Goal: Task Accomplishment & Management: Complete application form

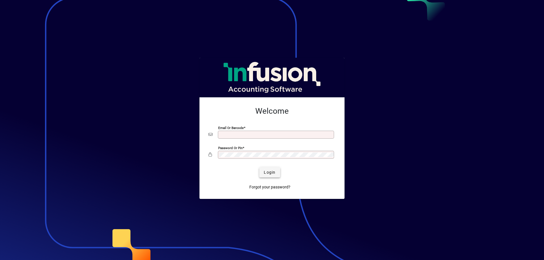
type input "**********"
click at [275, 173] on span "Login" at bounding box center [270, 173] width 12 height 6
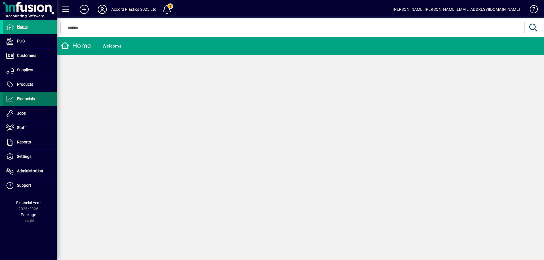
click at [31, 103] on span at bounding box center [30, 99] width 54 height 14
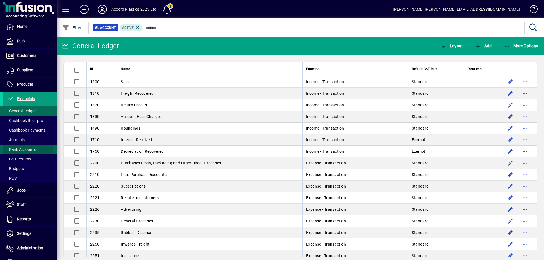
click at [24, 149] on span "Bank Accounts" at bounding box center [21, 149] width 30 height 5
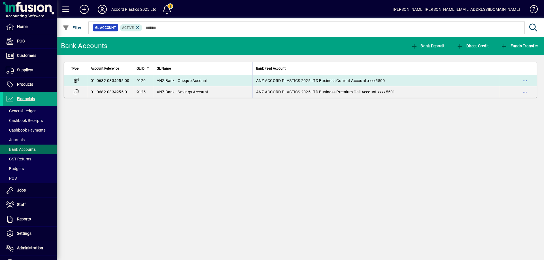
click at [179, 80] on span "ANZ Bank - Cheque Account" at bounding box center [182, 80] width 51 height 5
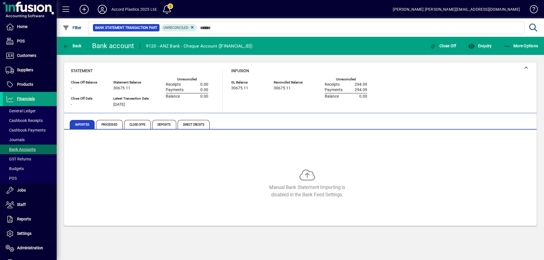
click at [170, 9] on span at bounding box center [167, 10] width 14 height 14
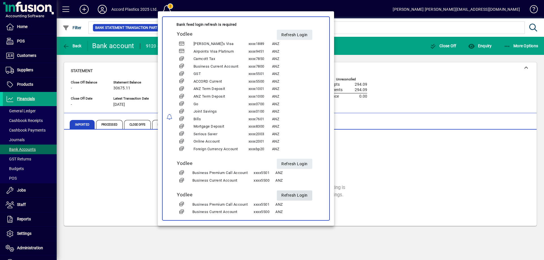
click at [295, 194] on span "Refresh Login" at bounding box center [294, 195] width 26 height 9
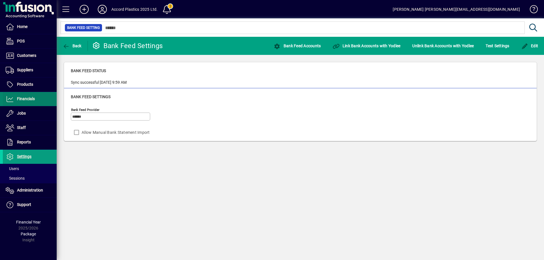
click at [27, 98] on span "Financials" at bounding box center [26, 99] width 18 height 5
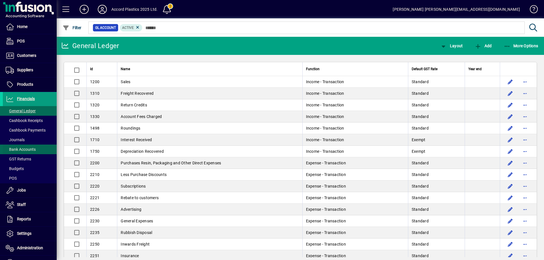
click at [21, 150] on span "Bank Accounts" at bounding box center [21, 149] width 30 height 5
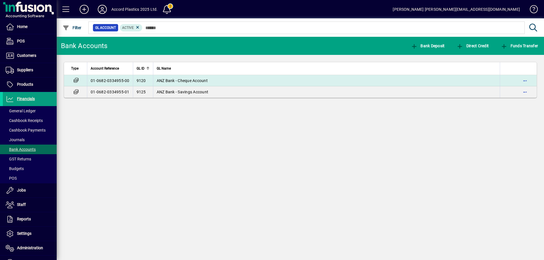
click at [179, 80] on span "ANZ Bank - Cheque Account" at bounding box center [182, 80] width 51 height 5
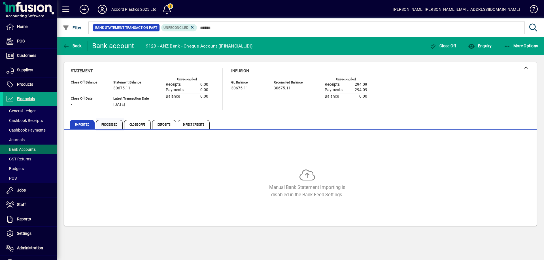
click at [110, 126] on span "Processed" at bounding box center [109, 124] width 27 height 9
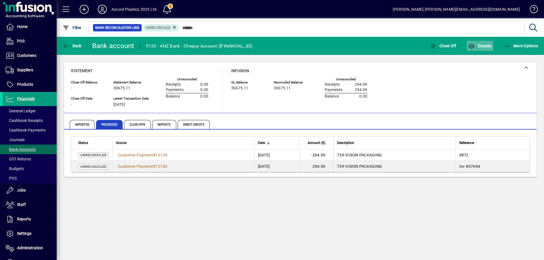
click at [480, 46] on span "Enquiry" at bounding box center [480, 46] width 24 height 5
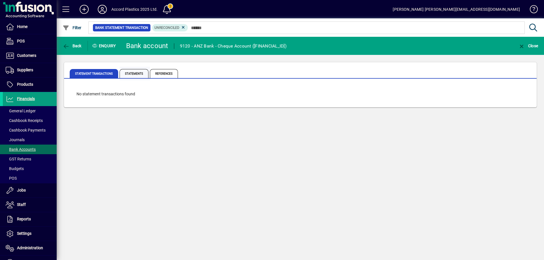
click at [127, 73] on span "Statements" at bounding box center [134, 73] width 29 height 9
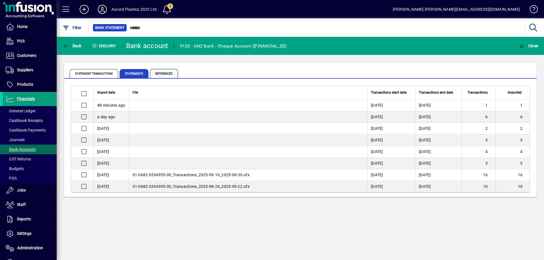
click at [164, 74] on span "References" at bounding box center [164, 73] width 28 height 9
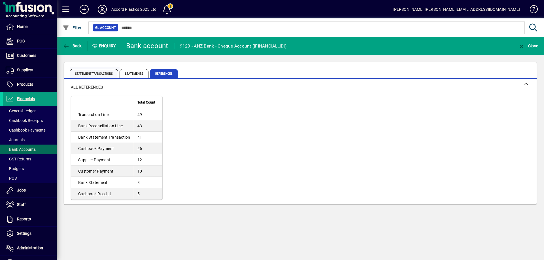
click at [94, 76] on span "Statement Transactions" at bounding box center [94, 73] width 48 height 9
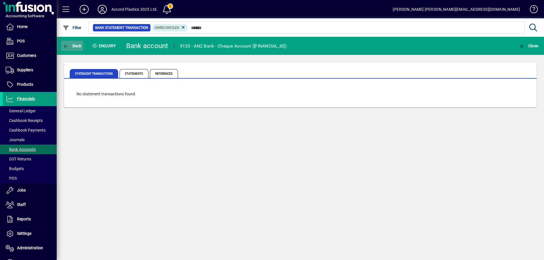
click at [63, 44] on icon "button" at bounding box center [66, 47] width 7 height 6
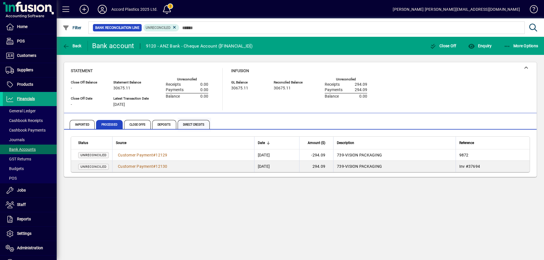
click at [193, 124] on span "Direct Credits" at bounding box center [194, 124] width 32 height 9
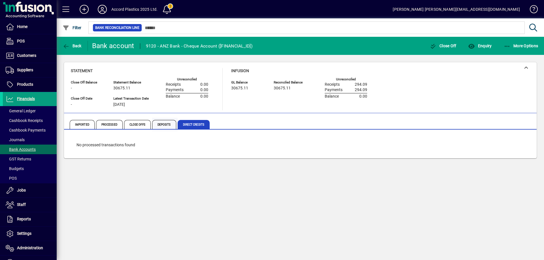
click at [164, 125] on span "Deposits" at bounding box center [164, 124] width 24 height 9
click at [142, 126] on span "Close Offs" at bounding box center [137, 124] width 27 height 9
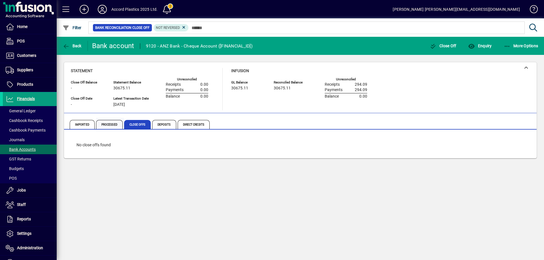
click at [115, 126] on span "Processed" at bounding box center [109, 124] width 27 height 9
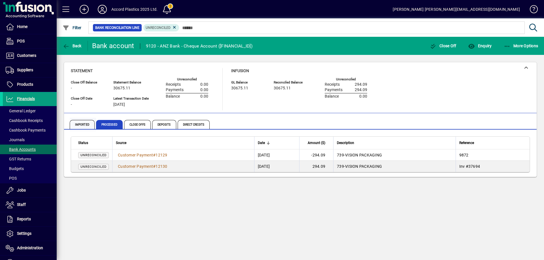
click at [86, 125] on span "Imported" at bounding box center [82, 124] width 25 height 9
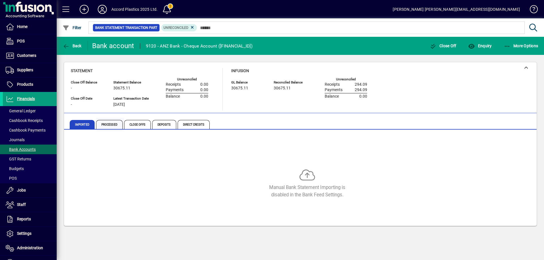
click at [114, 124] on span "Processed" at bounding box center [109, 124] width 27 height 9
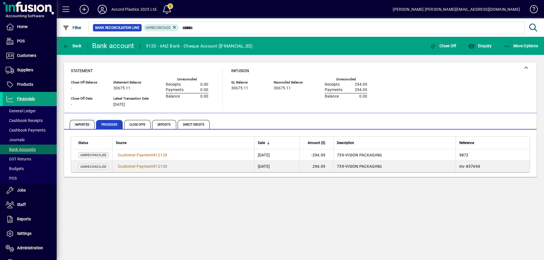
click at [80, 125] on span "Imported" at bounding box center [82, 124] width 25 height 9
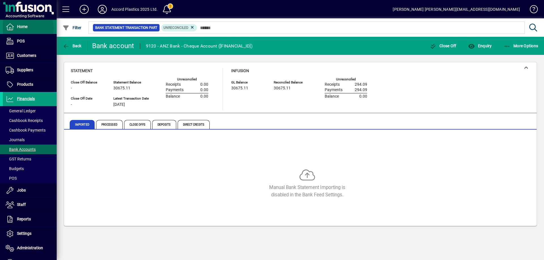
click at [27, 28] on span "Home" at bounding box center [22, 26] width 10 height 5
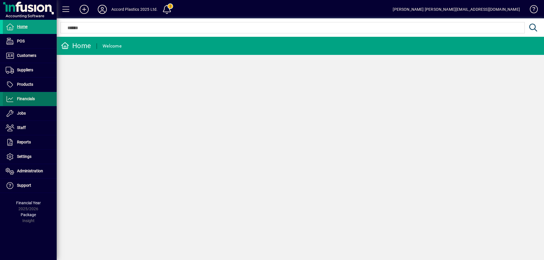
click at [31, 100] on span "Financials" at bounding box center [26, 99] width 18 height 5
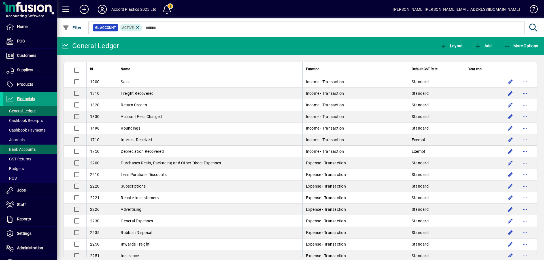
click at [22, 147] on span "Bank Accounts" at bounding box center [21, 149] width 30 height 5
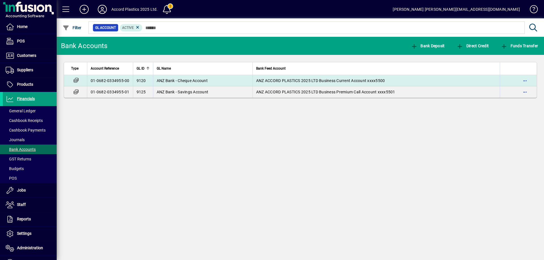
click at [182, 85] on td "ANZ Bank - Cheque Account" at bounding box center [202, 80] width 99 height 11
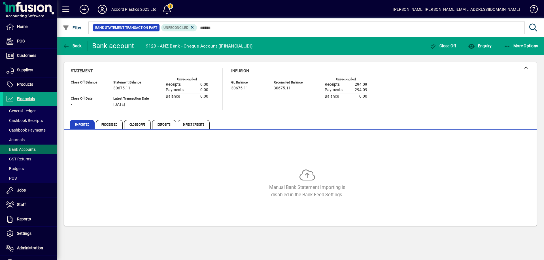
click at [169, 10] on span at bounding box center [167, 10] width 14 height 14
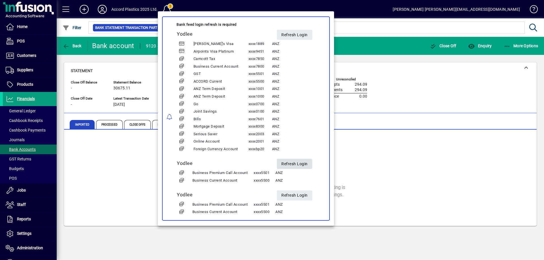
click at [300, 167] on span "Refresh Login" at bounding box center [294, 164] width 26 height 9
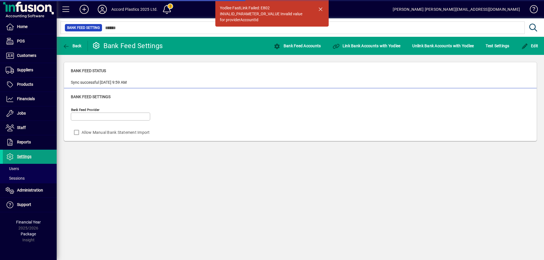
type input "******"
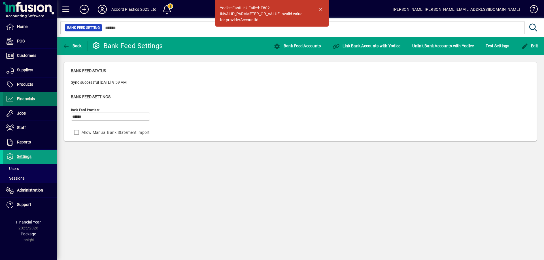
click at [25, 101] on span "Financials" at bounding box center [19, 99] width 32 height 7
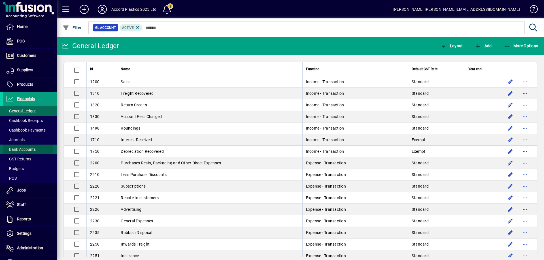
click at [25, 148] on span "Bank Accounts" at bounding box center [21, 149] width 30 height 5
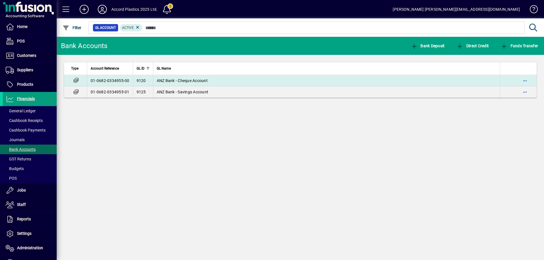
click at [196, 76] on td "ANZ Bank - Cheque Account" at bounding box center [326, 80] width 347 height 11
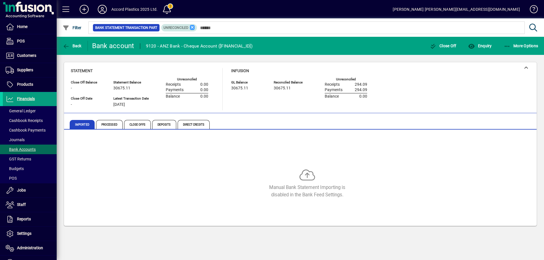
click at [192, 29] on icon at bounding box center [192, 27] width 5 height 5
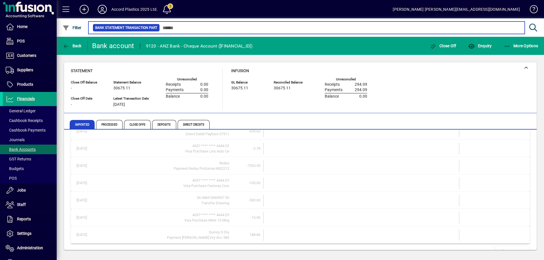
scroll to position [241, 0]
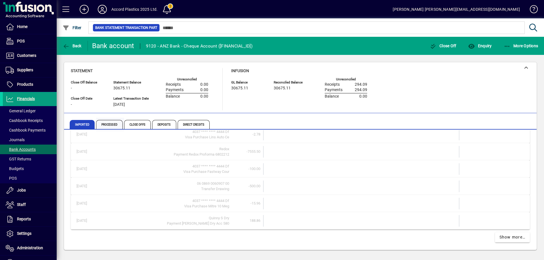
click at [115, 125] on span "Processed" at bounding box center [109, 124] width 27 height 9
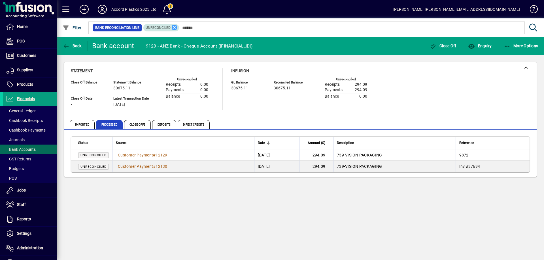
click at [175, 26] on icon at bounding box center [174, 27] width 5 height 5
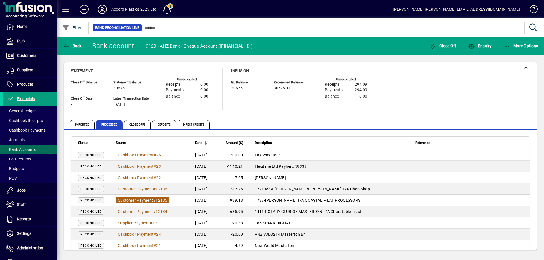
click at [121, 200] on span "Customer Payment" at bounding box center [135, 200] width 35 height 5
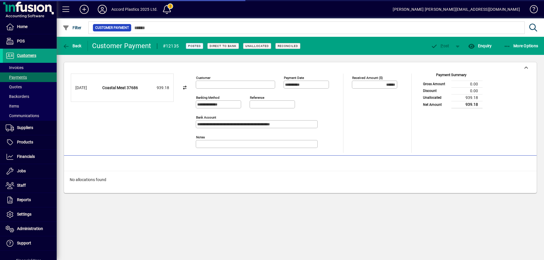
type input "**********"
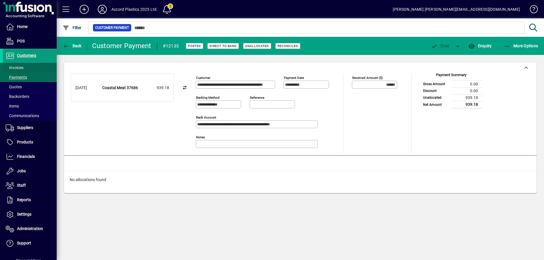
click at [26, 68] on span at bounding box center [30, 68] width 54 height 14
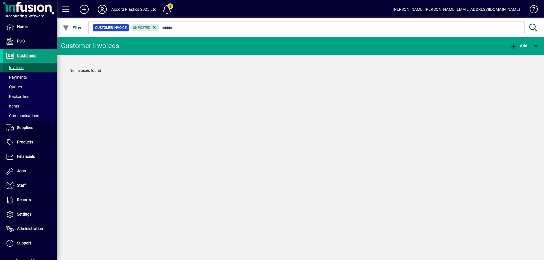
click at [33, 67] on span at bounding box center [30, 68] width 54 height 14
click at [27, 160] on span "Financials" at bounding box center [19, 157] width 32 height 7
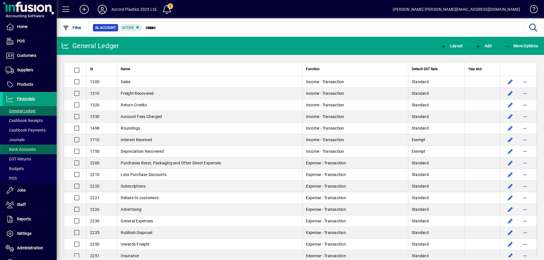
click at [24, 148] on span "Bank Accounts" at bounding box center [21, 149] width 30 height 5
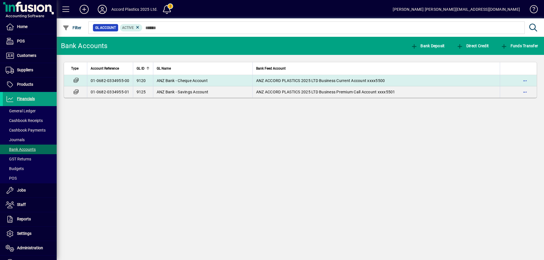
click at [176, 78] on span "ANZ Bank - Cheque Account" at bounding box center [182, 80] width 51 height 5
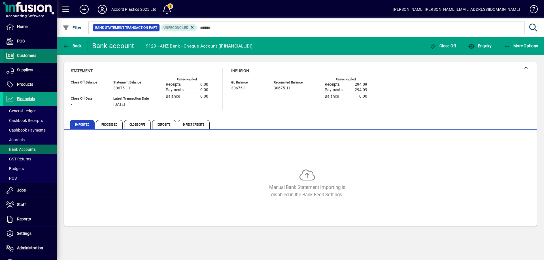
click at [24, 60] on span at bounding box center [30, 56] width 54 height 14
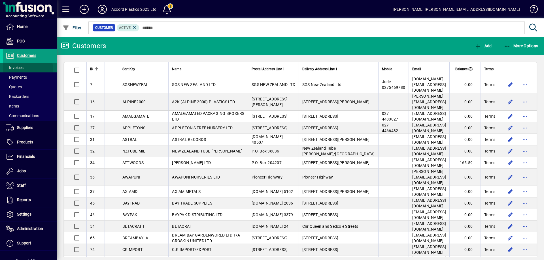
click at [23, 69] on span "Invoices" at bounding box center [15, 67] width 18 height 5
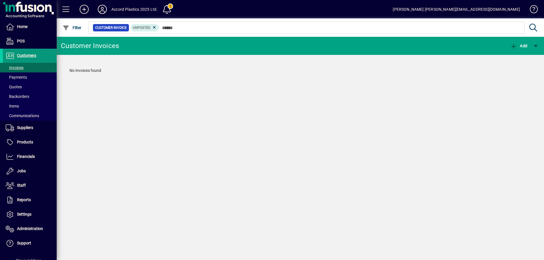
click at [26, 57] on span "Customers" at bounding box center [26, 55] width 19 height 5
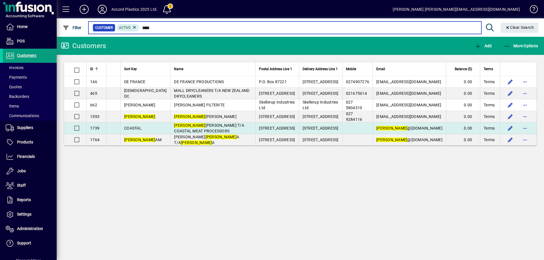
type input "****"
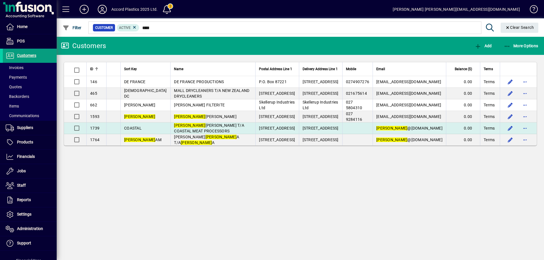
click at [188, 129] on td "[PERSON_NAME] T/A COASTAL MEAT PROCESSORS" at bounding box center [212, 129] width 85 height 12
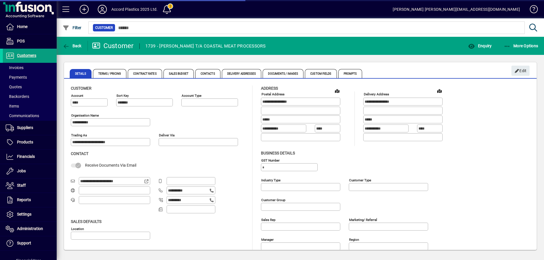
type input "**********"
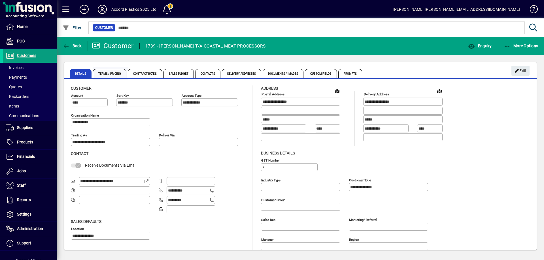
click at [100, 74] on span "Terms / Pricing" at bounding box center [110, 73] width 34 height 9
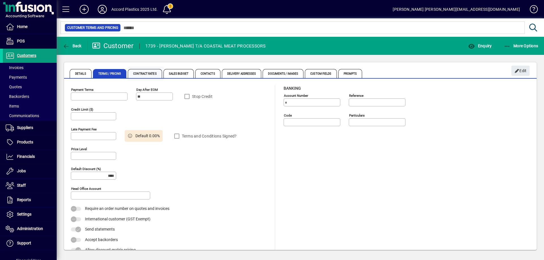
type input "**********"
type input "******"
click at [156, 73] on span "Contract Rates" at bounding box center [145, 73] width 34 height 9
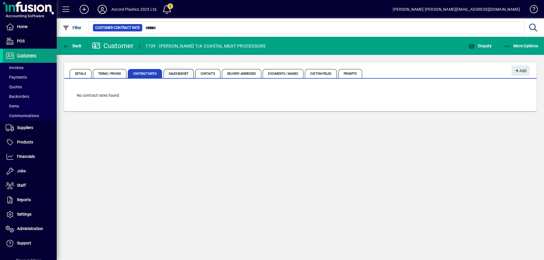
click at [185, 76] on span "Sales Budget" at bounding box center [178, 73] width 30 height 9
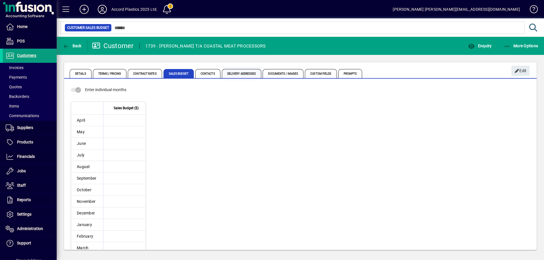
click at [228, 75] on span "Delivery Addresses" at bounding box center [242, 73] width 40 height 9
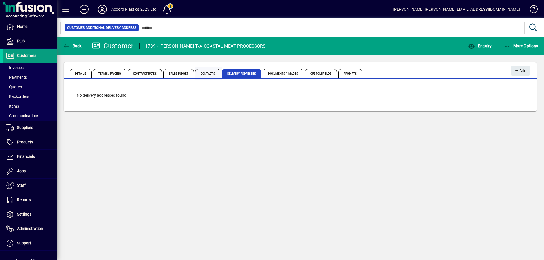
click at [212, 73] on span "Contacts" at bounding box center [207, 73] width 25 height 9
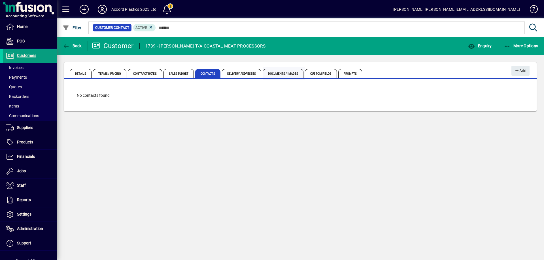
click at [287, 75] on span "Documents / Images" at bounding box center [283, 73] width 41 height 9
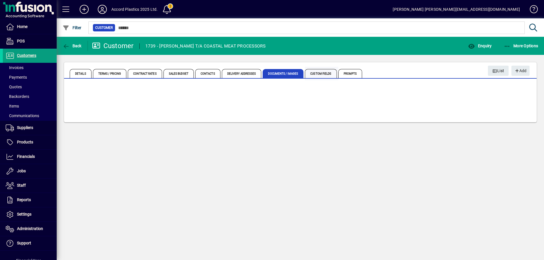
click at [326, 76] on span "Custom Fields" at bounding box center [321, 73] width 32 height 9
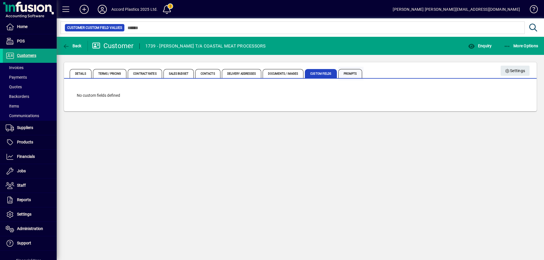
click at [346, 75] on span "Prompts" at bounding box center [350, 73] width 24 height 9
click at [83, 73] on span "Details" at bounding box center [81, 73] width 22 height 9
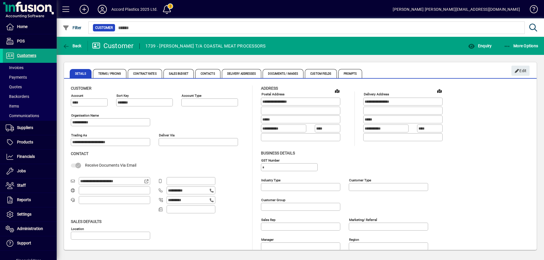
type input "**********"
click at [39, 78] on span at bounding box center [30, 78] width 54 height 14
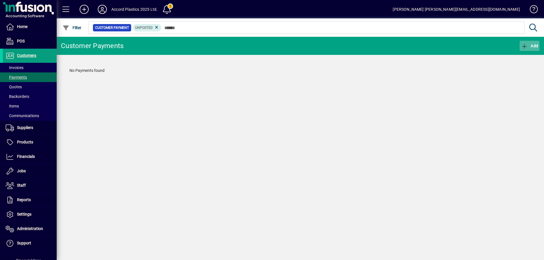
click at [523, 46] on icon "button" at bounding box center [524, 47] width 7 height 6
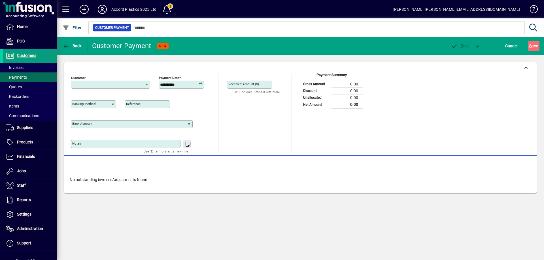
type input "**********"
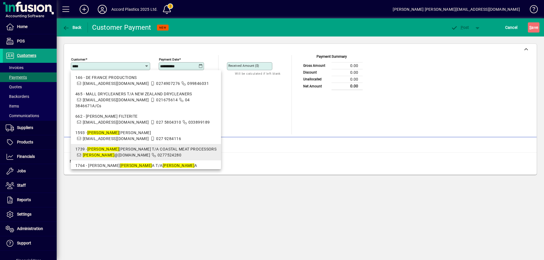
click at [103, 152] on div "1739 - [PERSON_NAME] T/A COASTAL MEAT PROCESSORS" at bounding box center [145, 149] width 141 height 6
type input "**********"
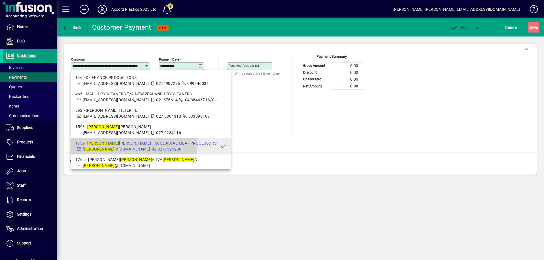
scroll to position [0, 27]
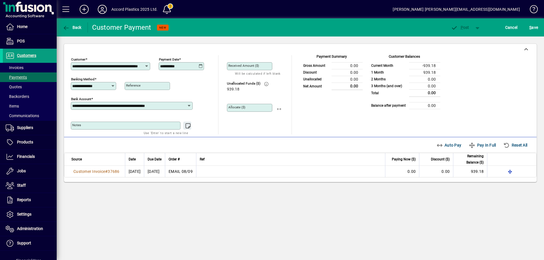
click at [202, 67] on icon at bounding box center [201, 66] width 4 height 5
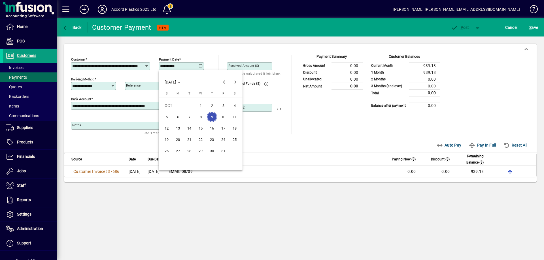
click at [202, 116] on span "8" at bounding box center [200, 117] width 10 height 10
type input "**********"
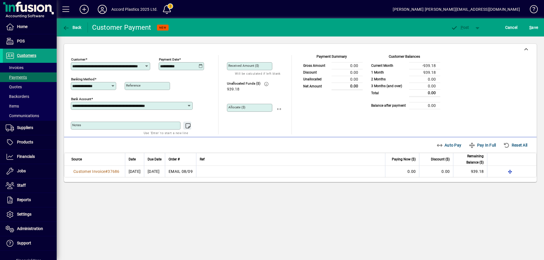
click at [198, 86] on div "**********" at bounding box center [142, 85] width 142 height 20
click at [436, 144] on div "Auto Pay Pay In Full Reset All" at bounding box center [483, 145] width 99 height 10
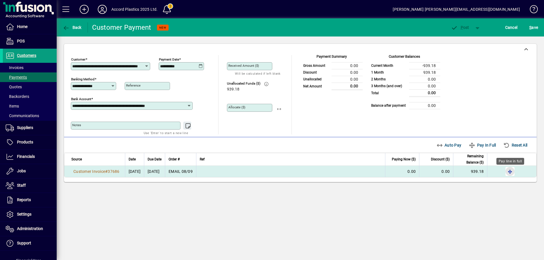
click at [511, 170] on span "button" at bounding box center [510, 172] width 14 height 14
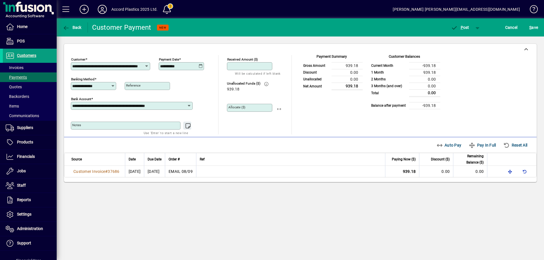
click at [250, 68] on input "Received Amount ($)" at bounding box center [250, 66] width 44 height 5
type input "****"
click at [279, 111] on span "button" at bounding box center [279, 108] width 14 height 14
type input "******"
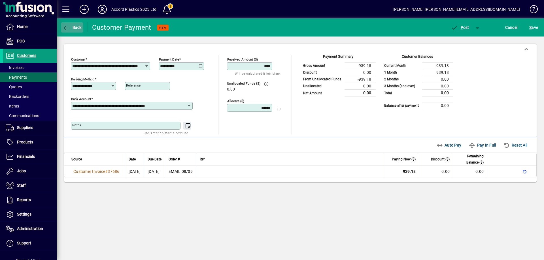
click at [67, 27] on icon "button" at bounding box center [66, 28] width 7 height 6
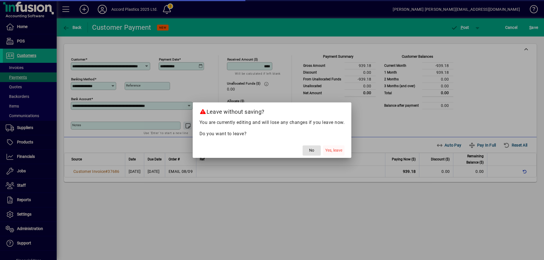
click at [331, 150] on span "Yes, leave" at bounding box center [333, 151] width 17 height 6
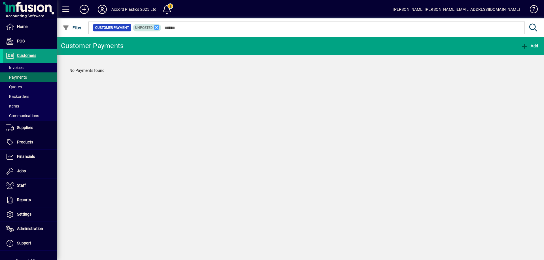
click at [156, 28] on icon at bounding box center [156, 27] width 5 height 5
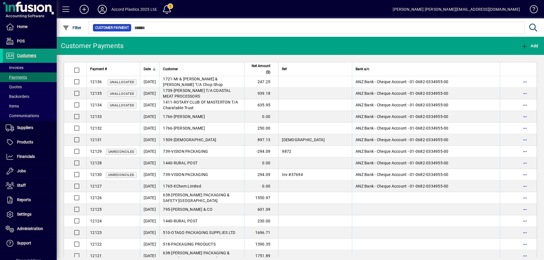
click at [27, 55] on span "Customers" at bounding box center [26, 55] width 19 height 5
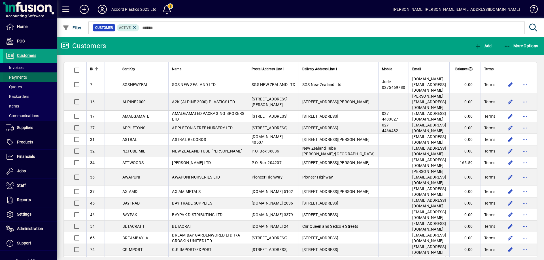
click at [21, 75] on span "Payments" at bounding box center [16, 77] width 21 height 5
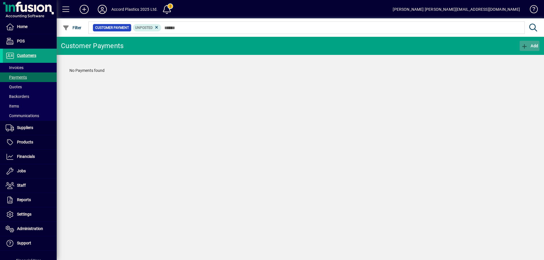
click at [528, 48] on icon "button" at bounding box center [524, 47] width 7 height 6
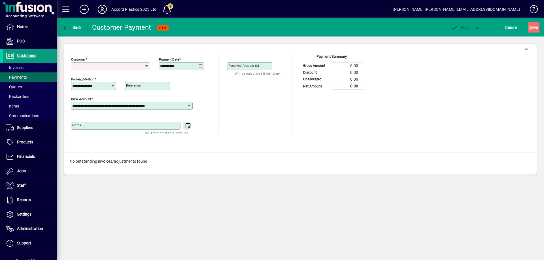
click at [131, 66] on input "Customer" at bounding box center [108, 66] width 72 height 5
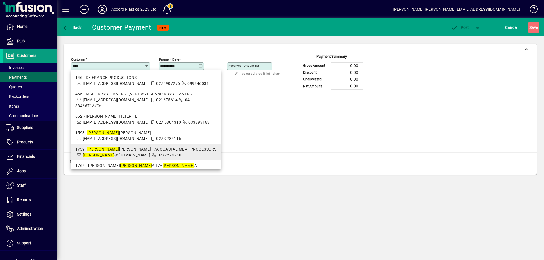
click at [131, 158] on span "[PERSON_NAME] @[DOMAIN_NAME]" at bounding box center [117, 155] width 68 height 5
type input "**********"
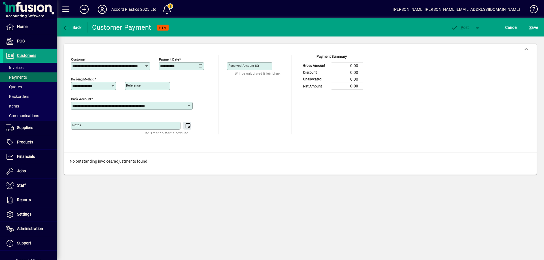
scroll to position [0, 27]
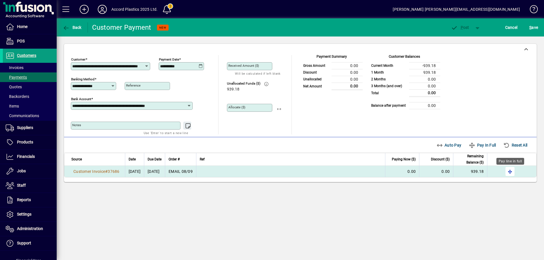
click at [510, 173] on span "button" at bounding box center [510, 172] width 14 height 14
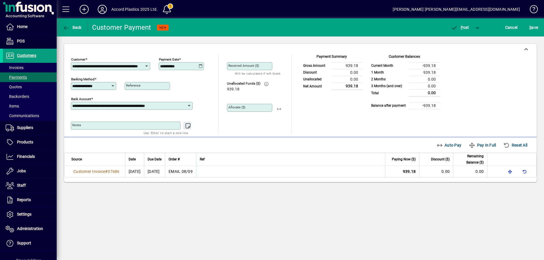
click at [247, 108] on input "Allocate ($)" at bounding box center [250, 108] width 44 height 5
click at [279, 109] on span "button" at bounding box center [279, 108] width 14 height 14
type input "******"
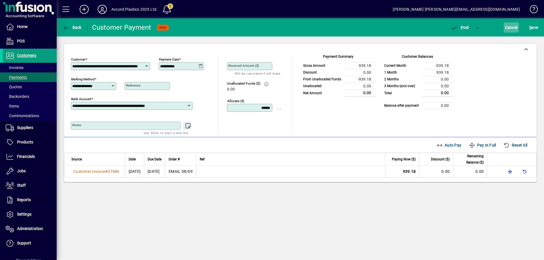
click at [510, 28] on span "Cancel" at bounding box center [511, 27] width 12 height 9
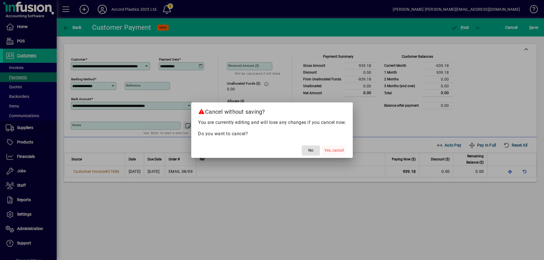
click at [333, 148] on span "Yes, cancel" at bounding box center [333, 151] width 19 height 6
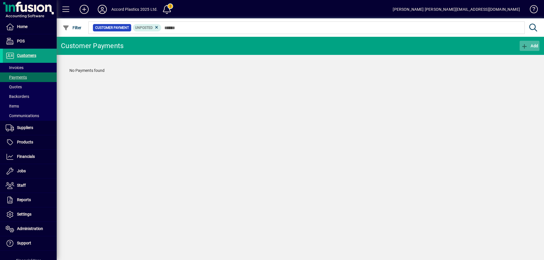
click at [533, 48] on span "button" at bounding box center [530, 46] width 20 height 14
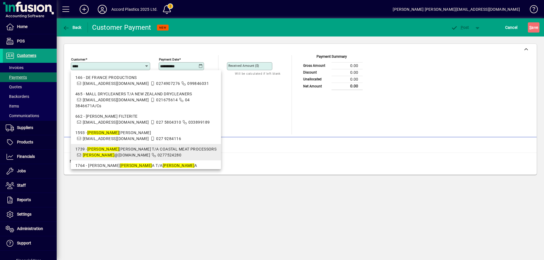
click at [117, 152] on div "1739 - [PERSON_NAME] T/A COASTAL MEAT PROCESSORS" at bounding box center [145, 149] width 141 height 6
type input "**********"
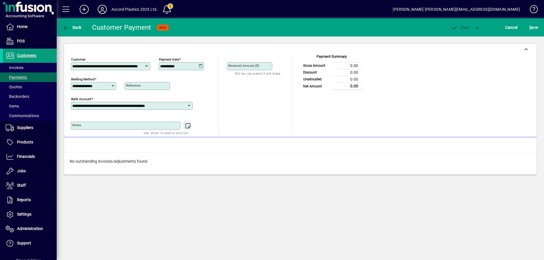
scroll to position [0, 27]
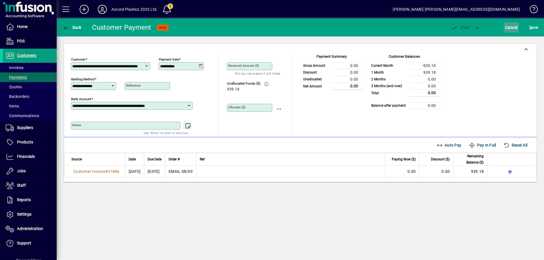
click at [505, 25] on span "Cancel" at bounding box center [511, 27] width 12 height 9
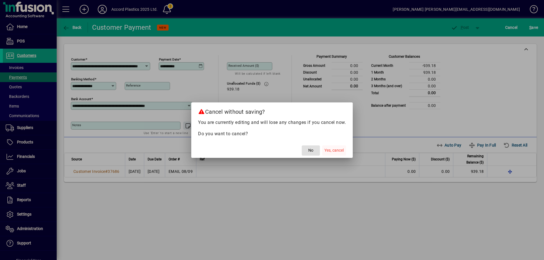
click at [327, 152] on span "Yes, cancel" at bounding box center [333, 151] width 19 height 6
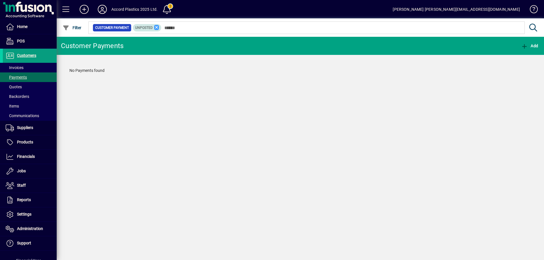
click at [156, 27] on icon at bounding box center [156, 27] width 5 height 5
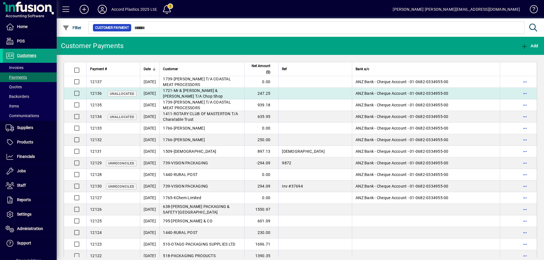
click at [209, 93] on td "1721 - Mr & [PERSON_NAME] & [PERSON_NAME] T/A Chop Shop" at bounding box center [201, 94] width 85 height 12
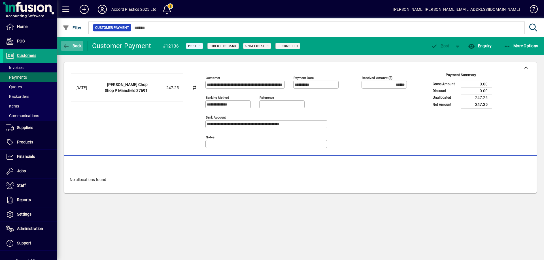
click at [77, 45] on span "Back" at bounding box center [72, 46] width 19 height 5
